Goal: Use online tool/utility: Utilize a website feature to perform a specific function

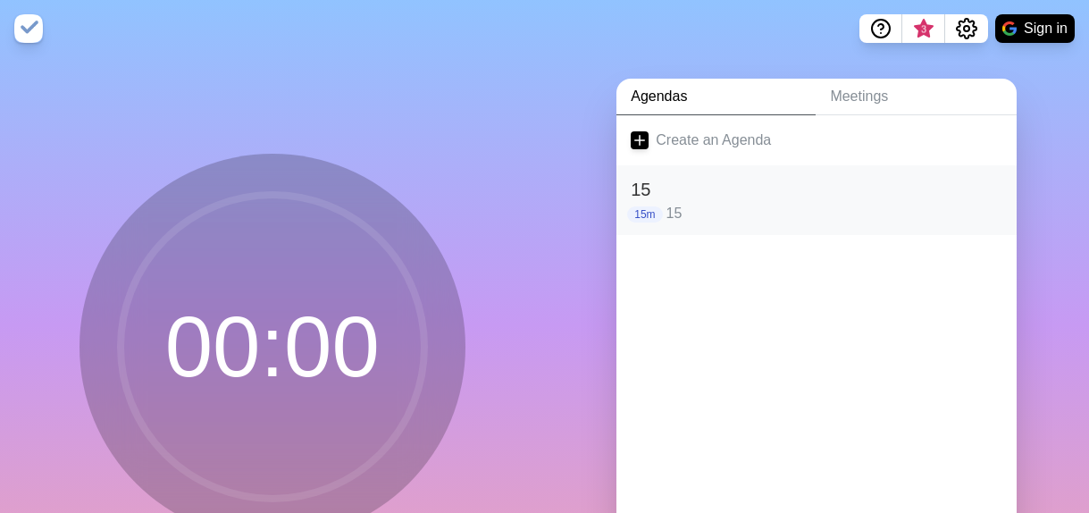
click at [764, 205] on p "15" at bounding box center [834, 213] width 337 height 21
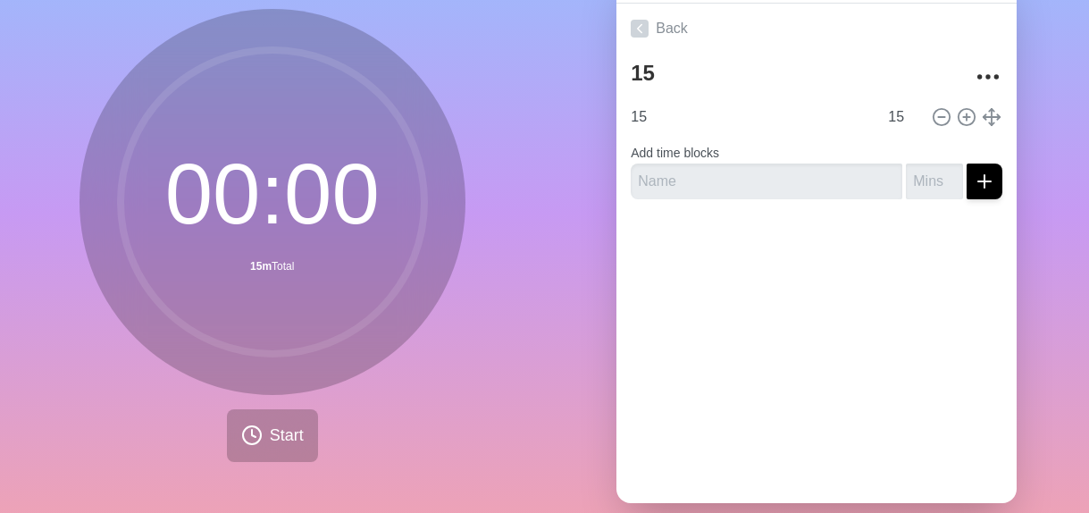
scroll to position [151, 0]
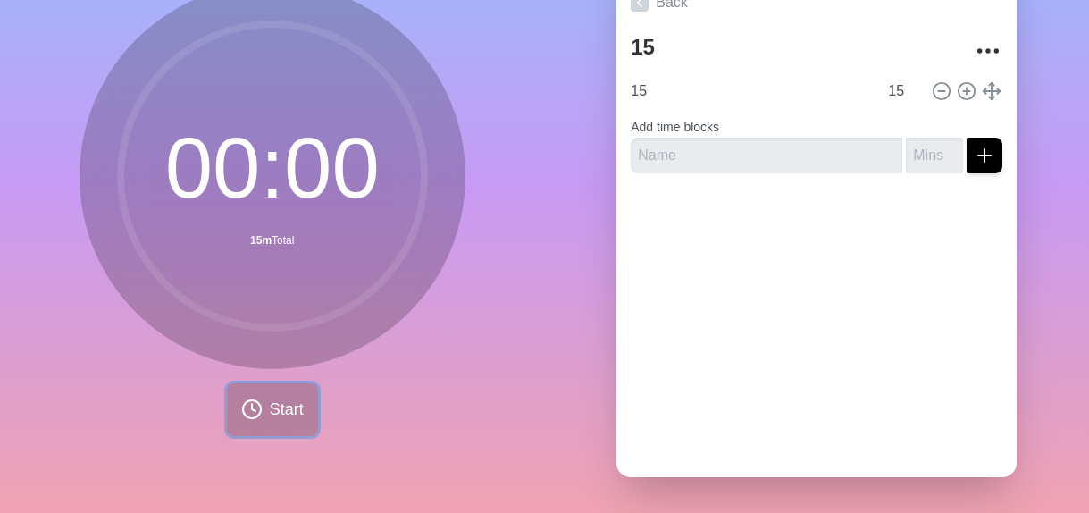
click at [295, 397] on span "Start" at bounding box center [287, 409] width 34 height 24
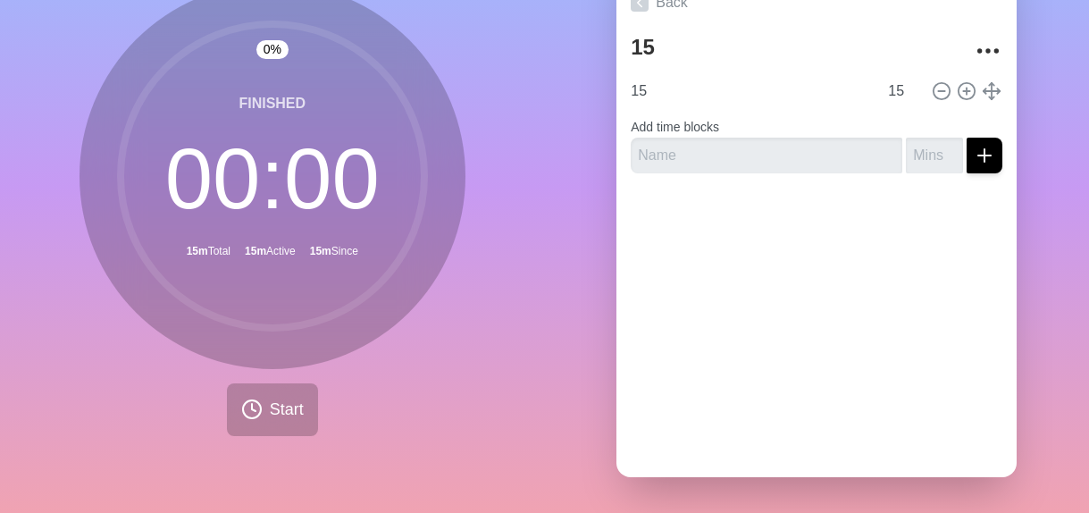
click at [300, 159] on circle at bounding box center [273, 176] width 304 height 304
click at [323, 156] on circle at bounding box center [273, 176] width 304 height 304
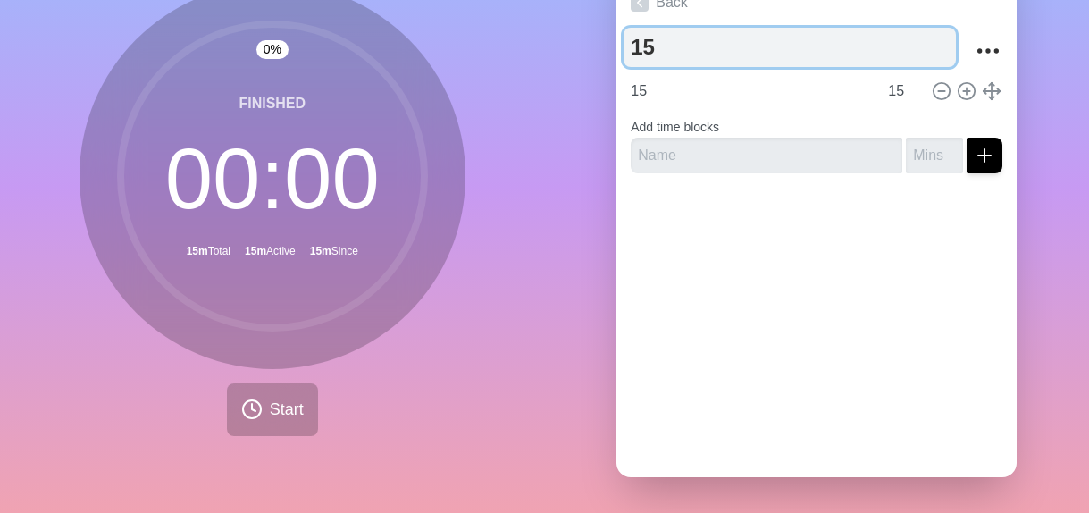
click at [677, 36] on textarea "15" at bounding box center [789, 47] width 332 height 39
type textarea "1"
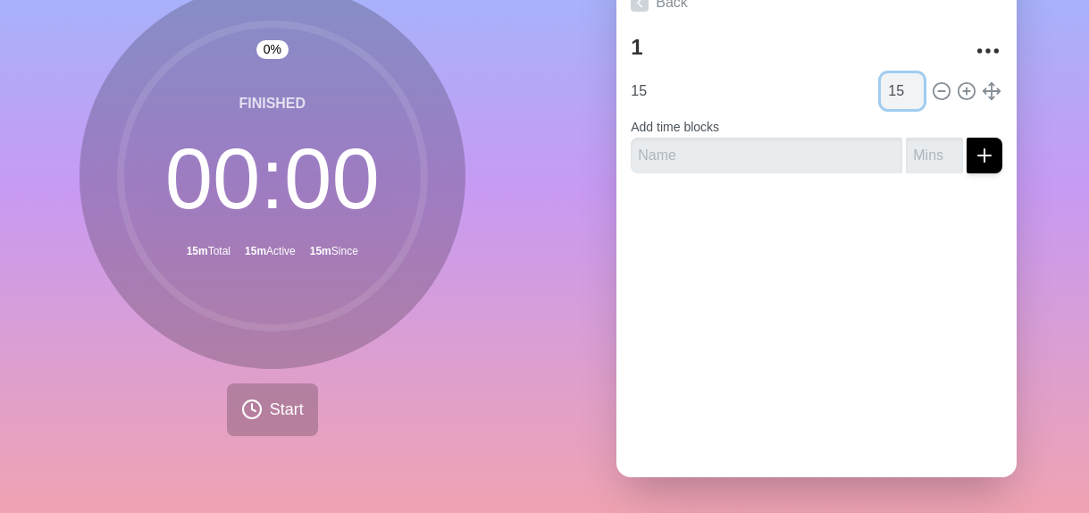
click at [887, 76] on input "15" at bounding box center [902, 91] width 43 height 36
click at [924, 141] on input "number" at bounding box center [934, 156] width 57 height 36
type input "01"
click at [974, 145] on icon "submit" at bounding box center [984, 155] width 21 height 21
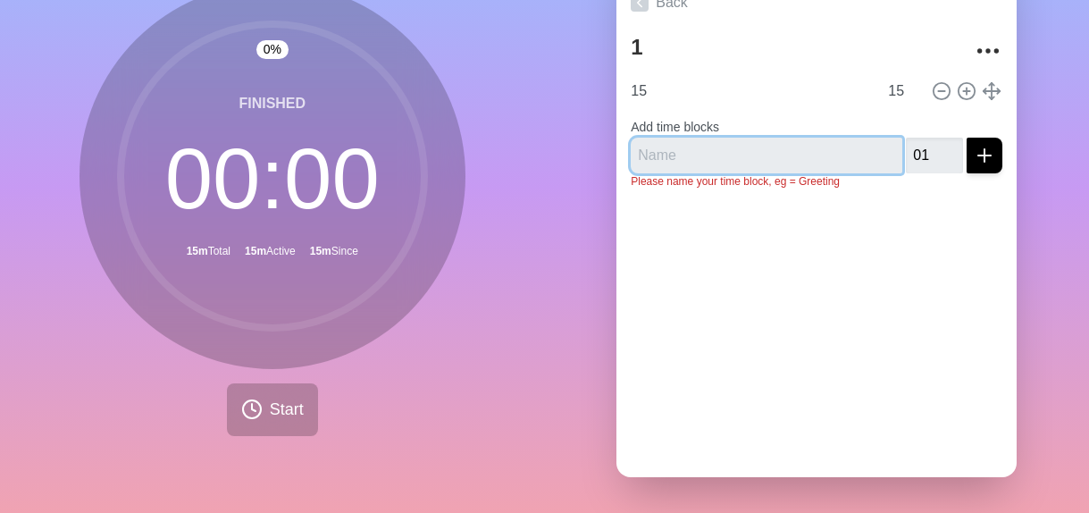
click at [699, 138] on input "text" at bounding box center [767, 156] width 272 height 36
type input "1"
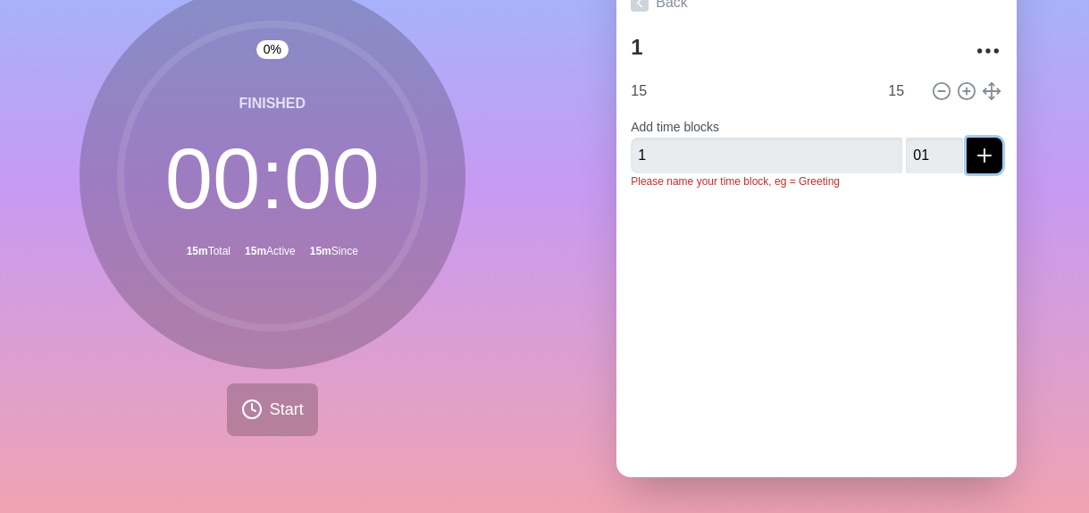
click at [966, 153] on button "submit" at bounding box center [984, 156] width 36 height 36
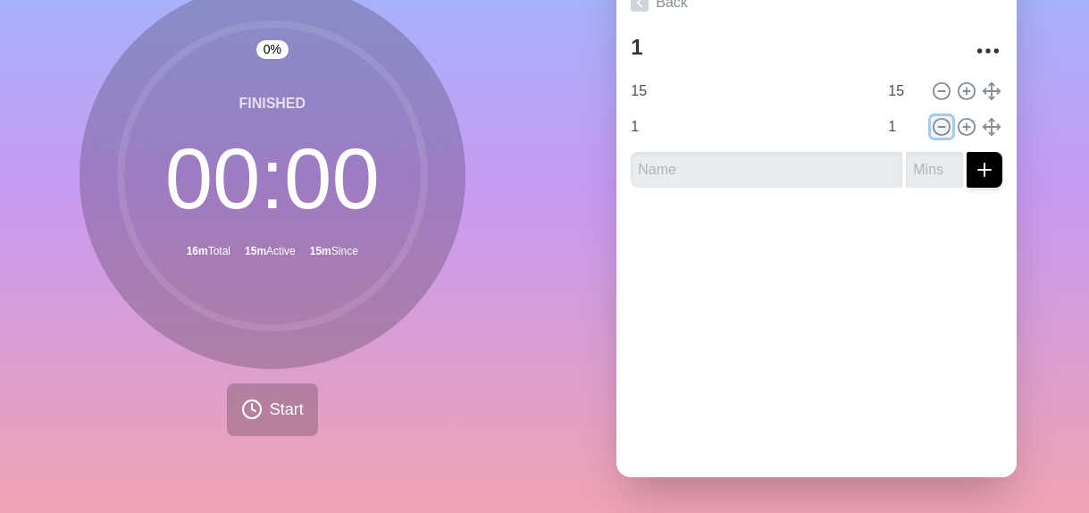
click at [932, 117] on icon at bounding box center [942, 127] width 20 height 20
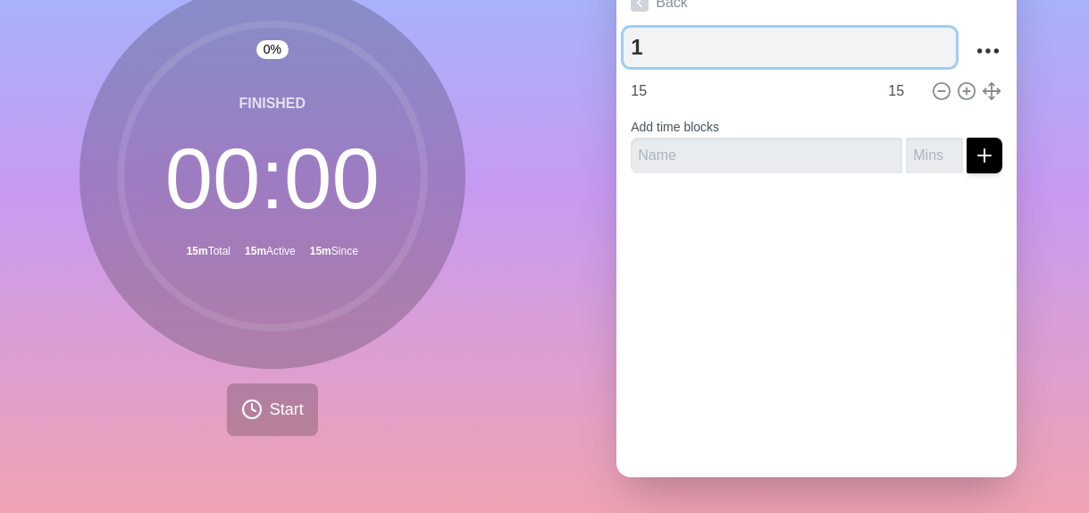
click at [640, 28] on textarea "1" at bounding box center [789, 47] width 332 height 39
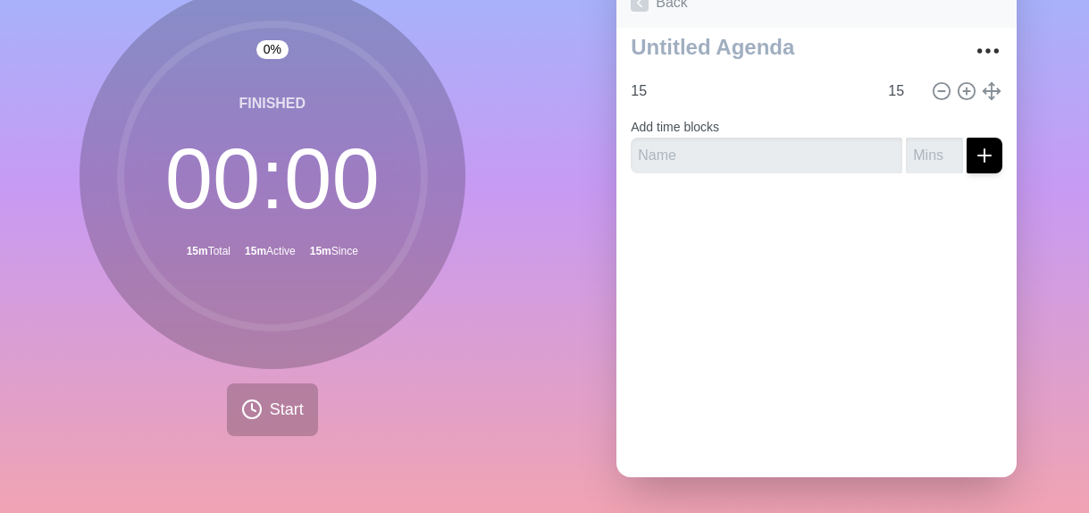
type textarea "1"
